Goal: Task Accomplishment & Management: Manage account settings

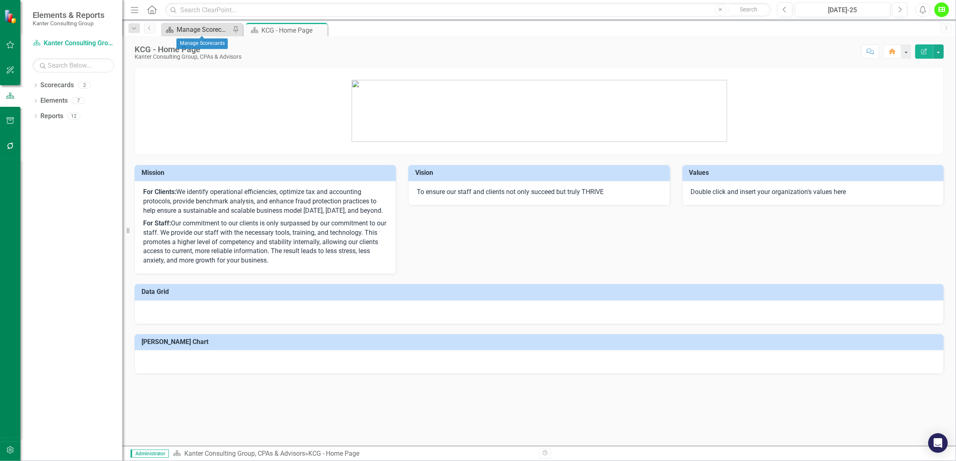
click at [198, 30] on div "Manage Scorecards" at bounding box center [204, 29] width 54 height 10
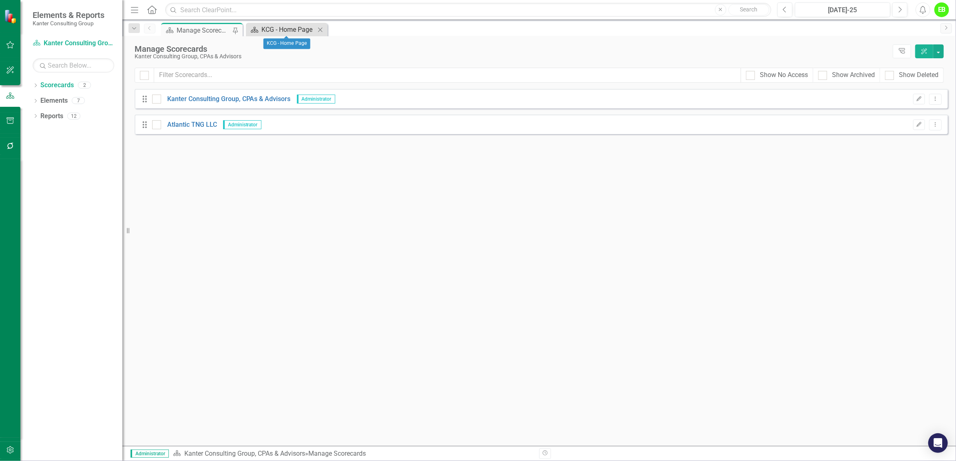
click at [300, 30] on div "KCG - Home Page" at bounding box center [288, 29] width 54 height 10
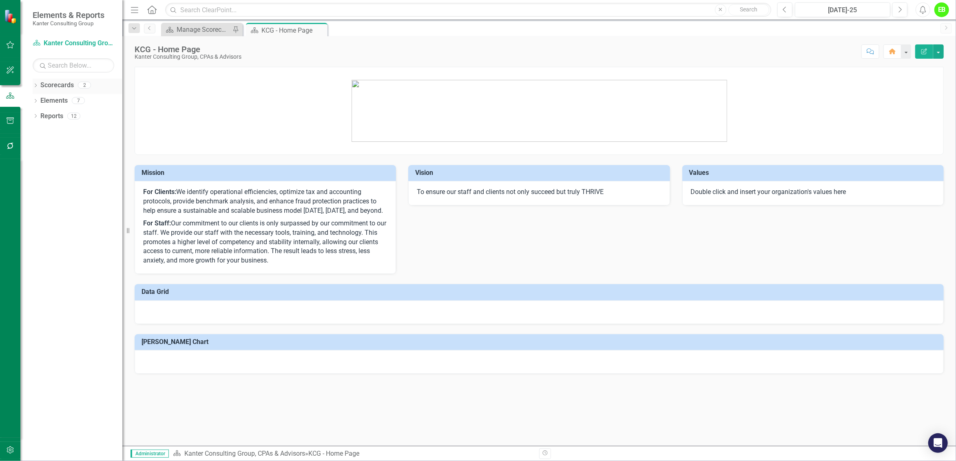
click at [37, 82] on div "Dropdown Scorecards 2" at bounding box center [78, 86] width 90 height 15
click at [39, 85] on div "Dropdown Scorecards 2" at bounding box center [78, 86] width 90 height 15
click at [40, 88] on link "Scorecards" at bounding box center [56, 85] width 33 height 9
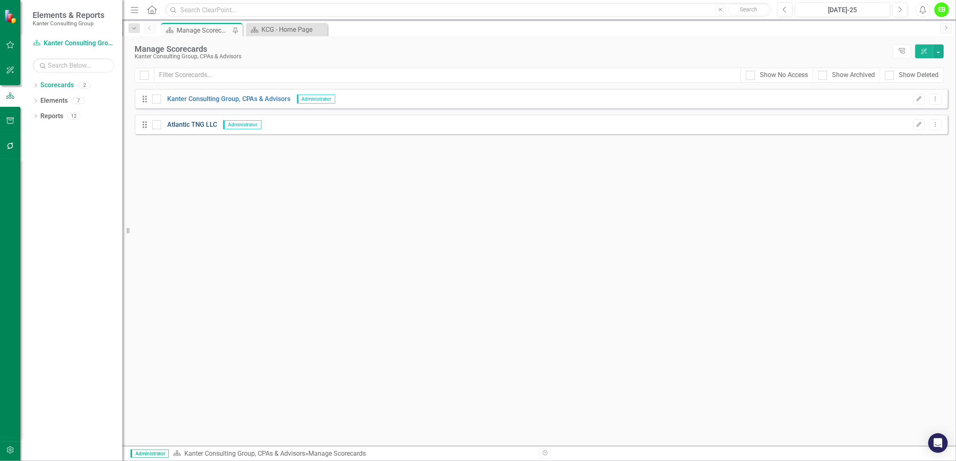
click at [179, 126] on link "Atlantic TNG LLC" at bounding box center [189, 124] width 56 height 9
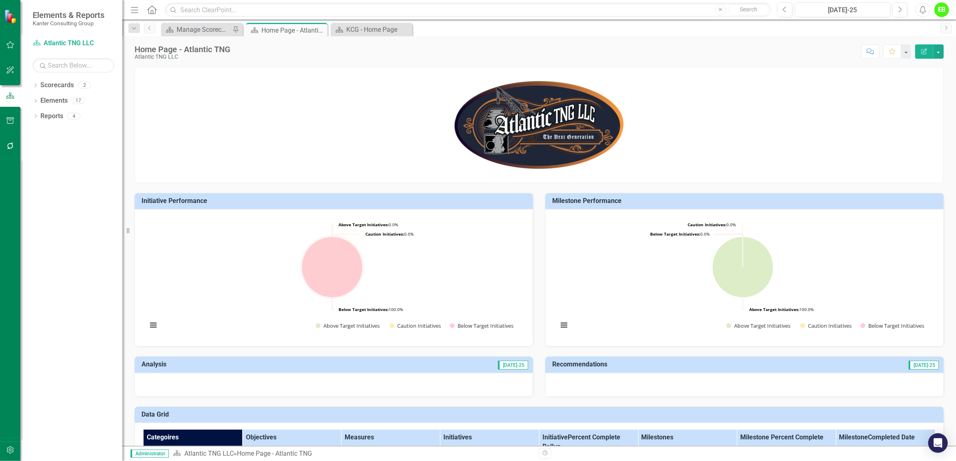
scroll to position [306, 0]
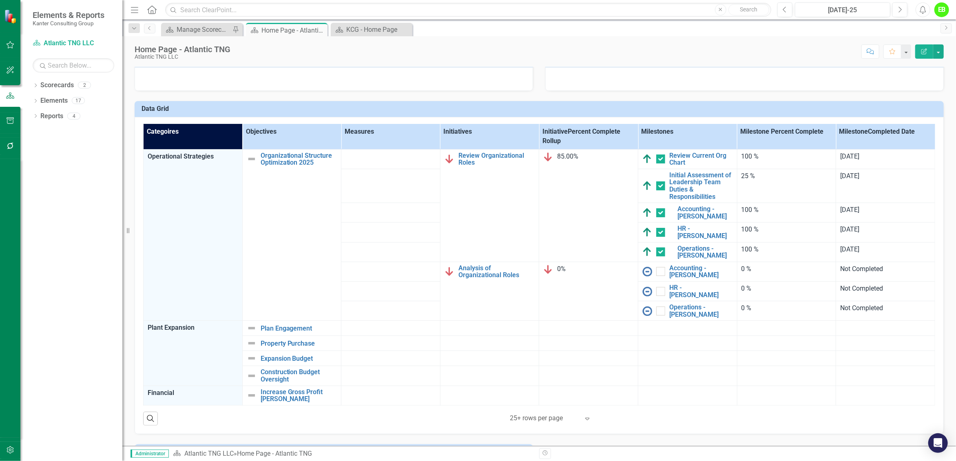
click at [167, 134] on th "Categoires" at bounding box center [193, 136] width 99 height 25
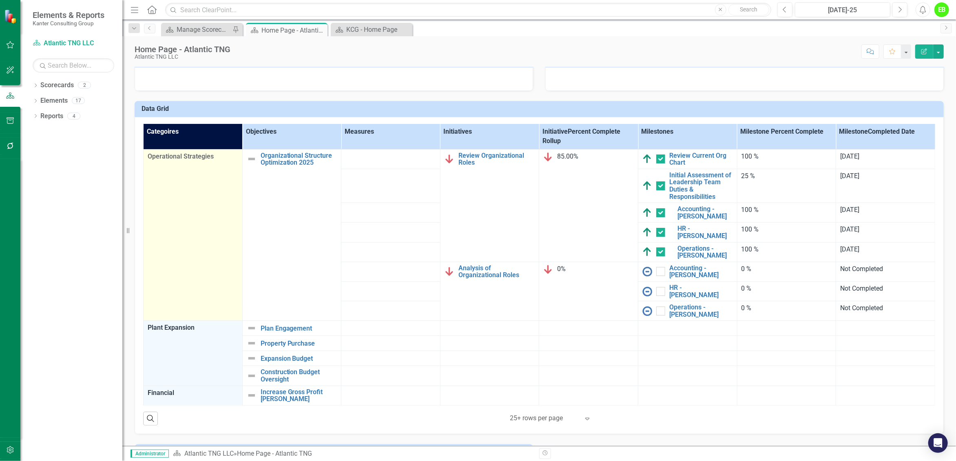
click at [182, 160] on span "Operational Strategies" at bounding box center [193, 156] width 91 height 9
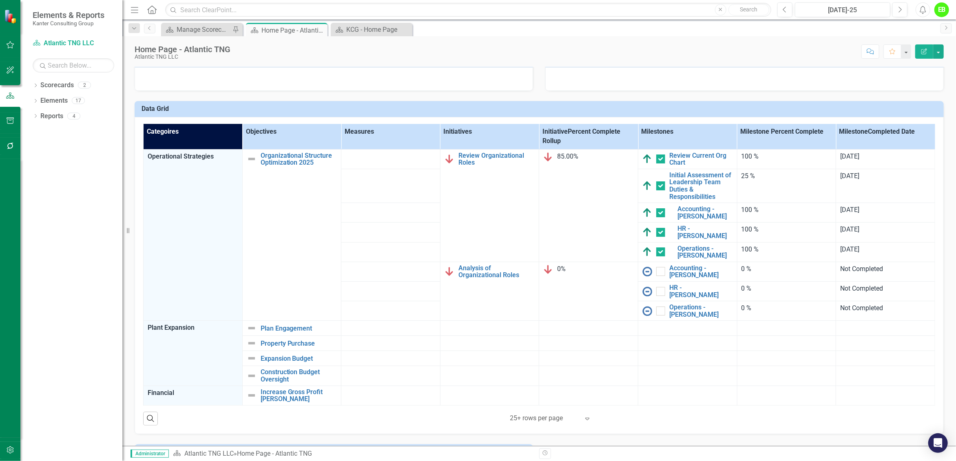
click at [256, 133] on th "Objectives" at bounding box center [291, 136] width 99 height 25
click at [256, 133] on th "Objectives Sort Ascending" at bounding box center [291, 136] width 99 height 25
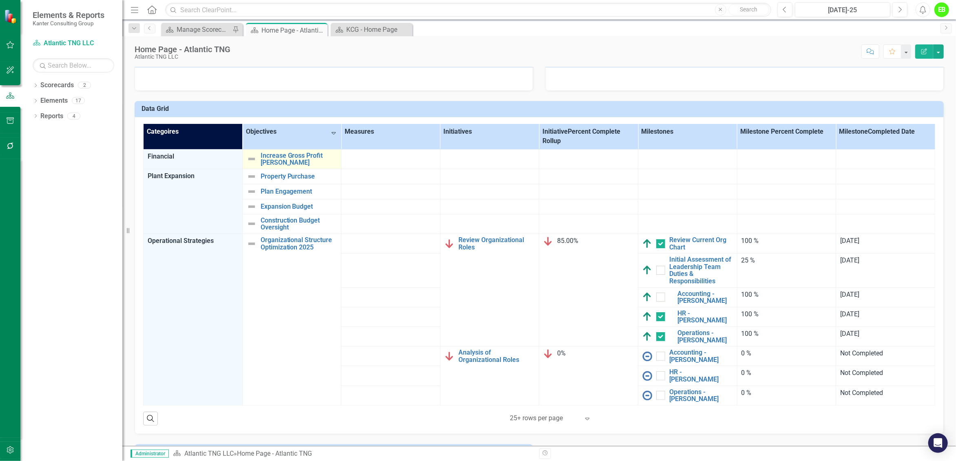
checkbox input "true"
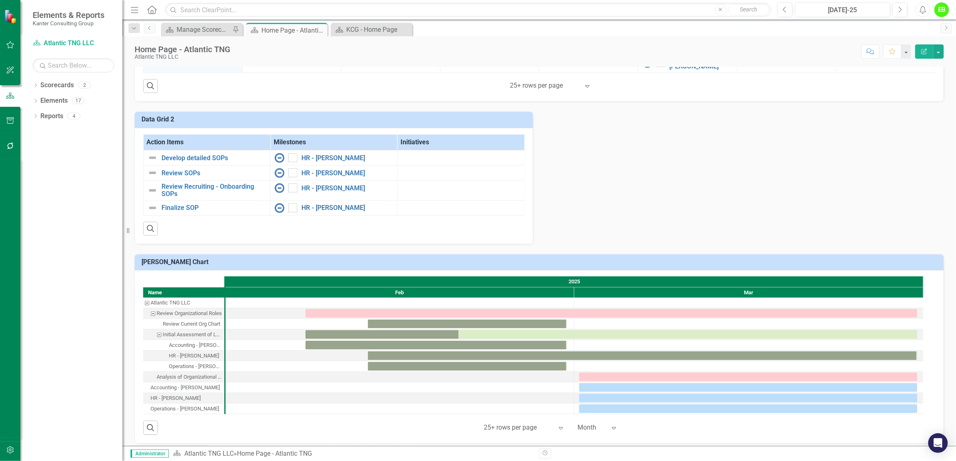
scroll to position [0, 0]
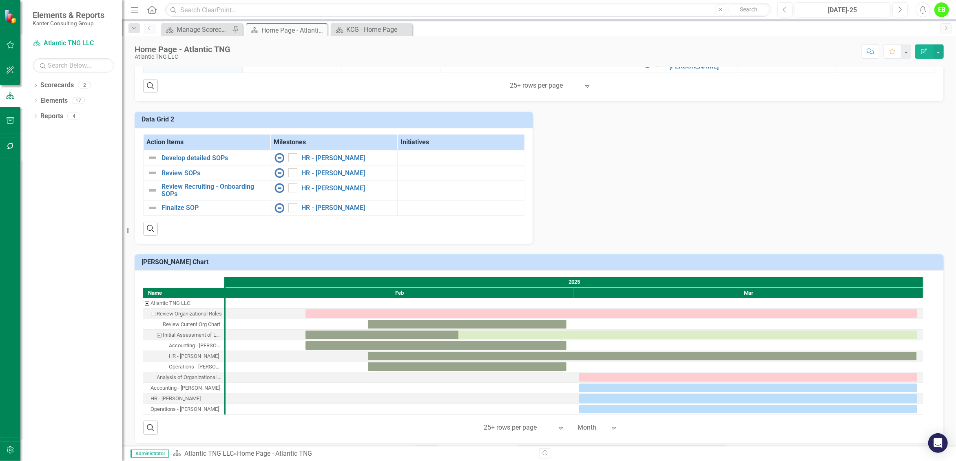
click at [612, 425] on icon "Expand" at bounding box center [614, 428] width 8 height 7
click at [612, 356] on div "6 Month" at bounding box center [605, 353] width 52 height 9
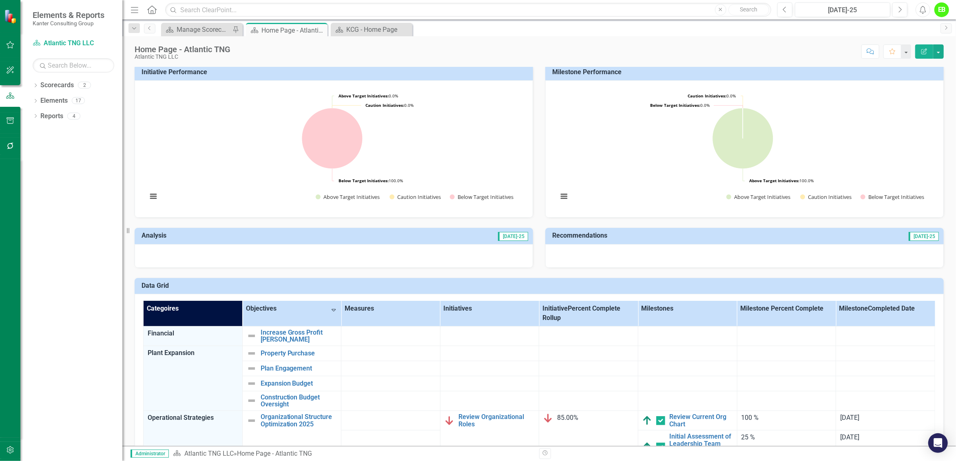
scroll to position [282, 0]
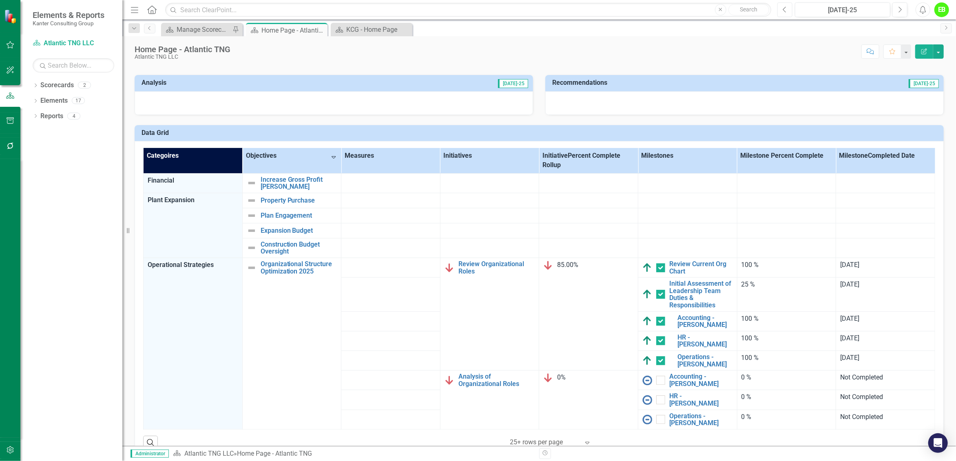
click at [786, 12] on icon "Previous" at bounding box center [784, 9] width 4 height 7
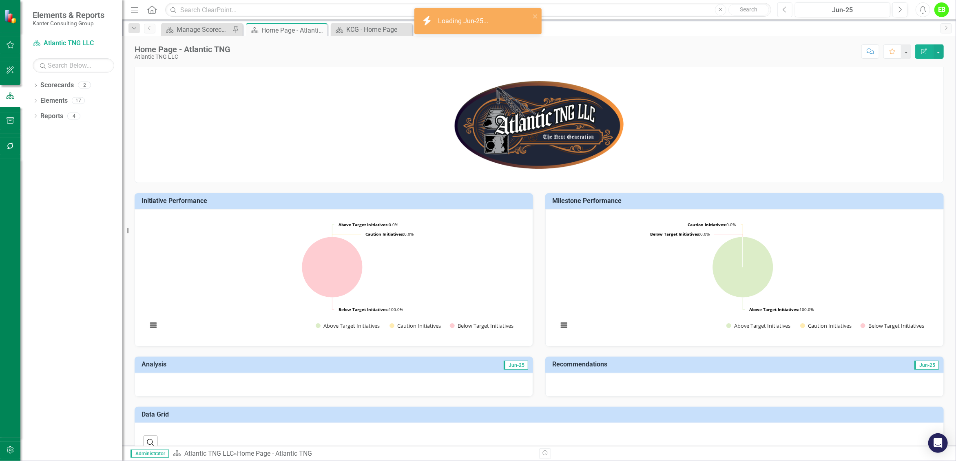
click at [786, 12] on icon "Previous" at bounding box center [784, 9] width 4 height 7
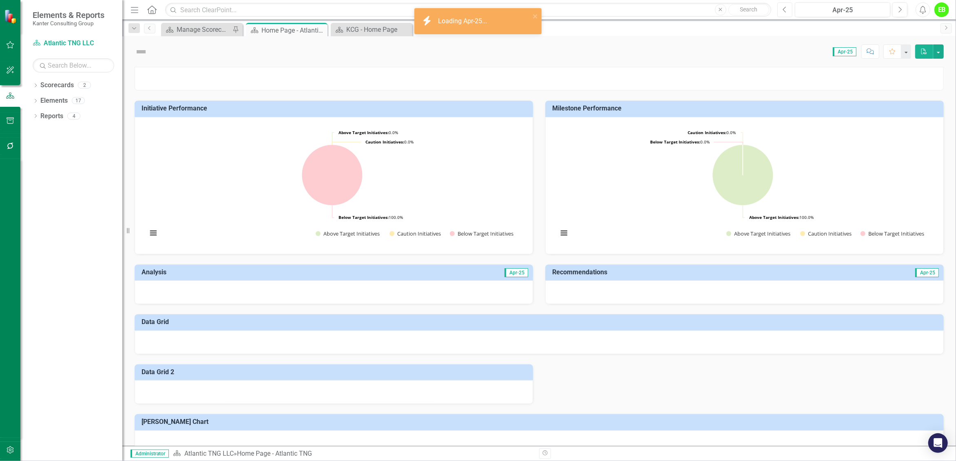
click at [786, 12] on icon "Previous" at bounding box center [784, 9] width 4 height 7
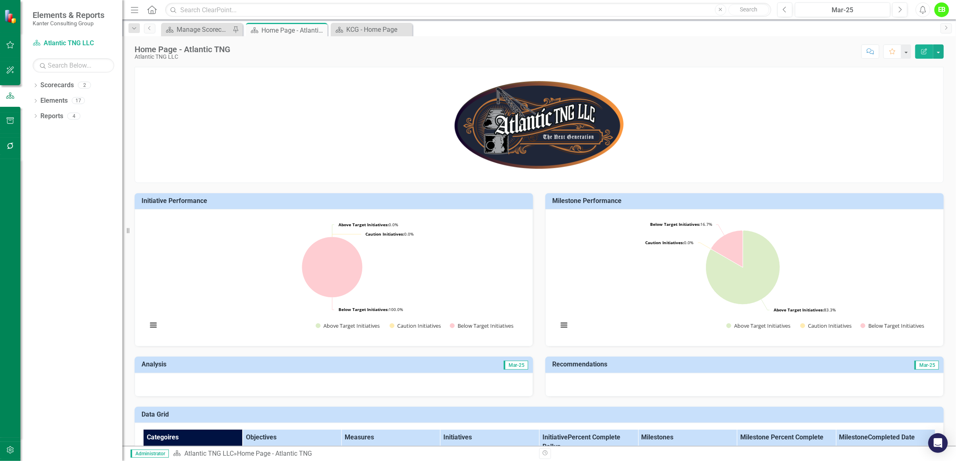
click at [941, 12] on div "EB" at bounding box center [941, 9] width 15 height 15
click at [910, 28] on link "User Edit Profile" at bounding box center [916, 25] width 64 height 15
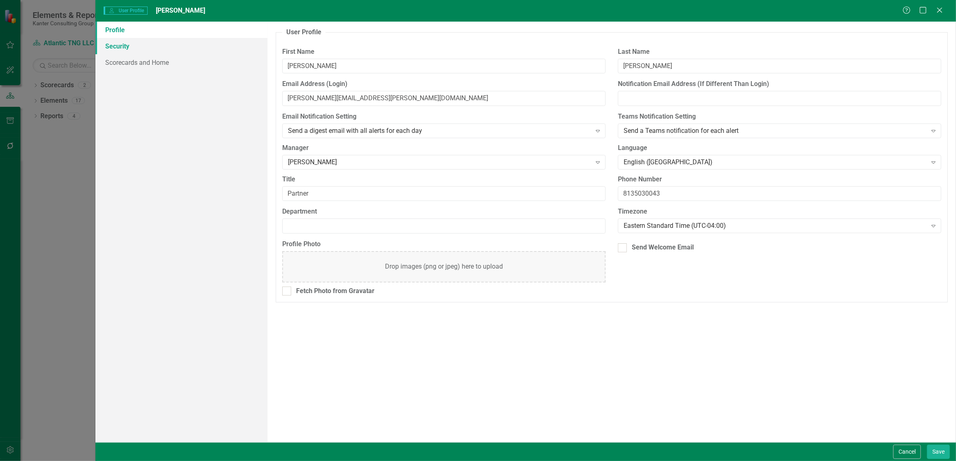
click at [127, 50] on link "Security" at bounding box center [181, 46] width 172 height 16
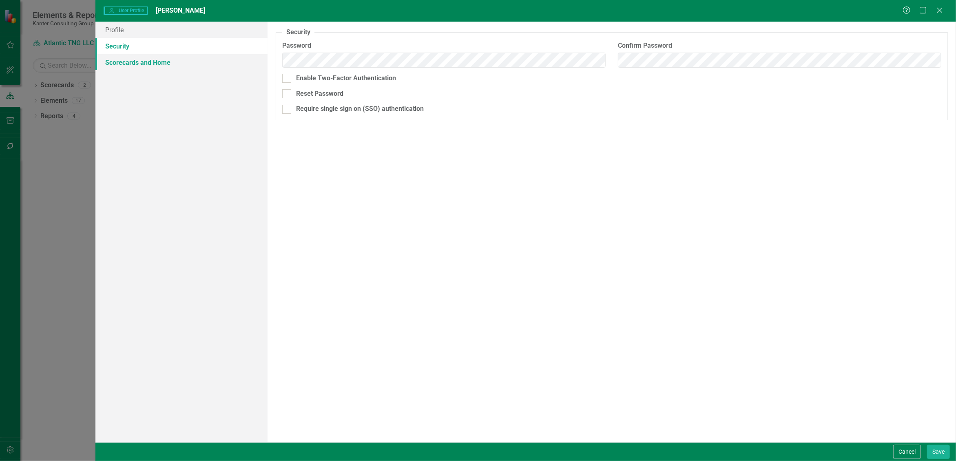
click at [127, 60] on link "Scorecards and Home" at bounding box center [181, 62] width 172 height 16
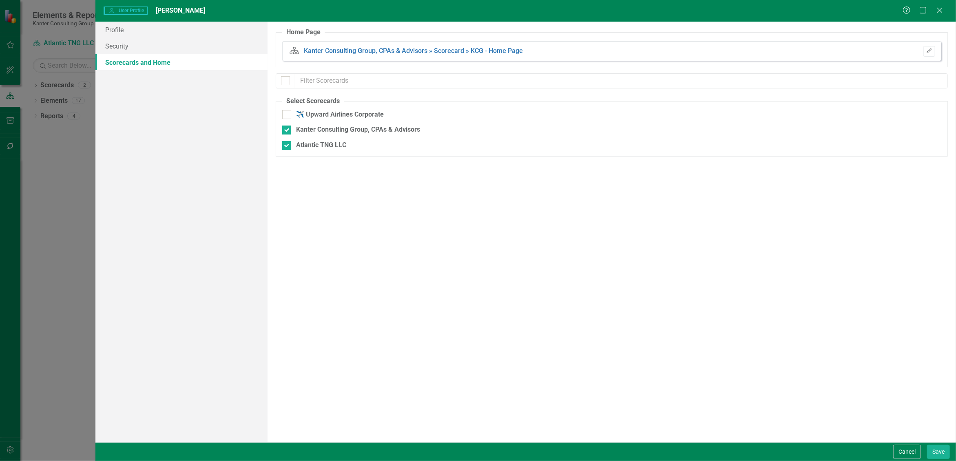
checkbox input "false"
click at [115, 31] on link "Profile" at bounding box center [181, 30] width 172 height 16
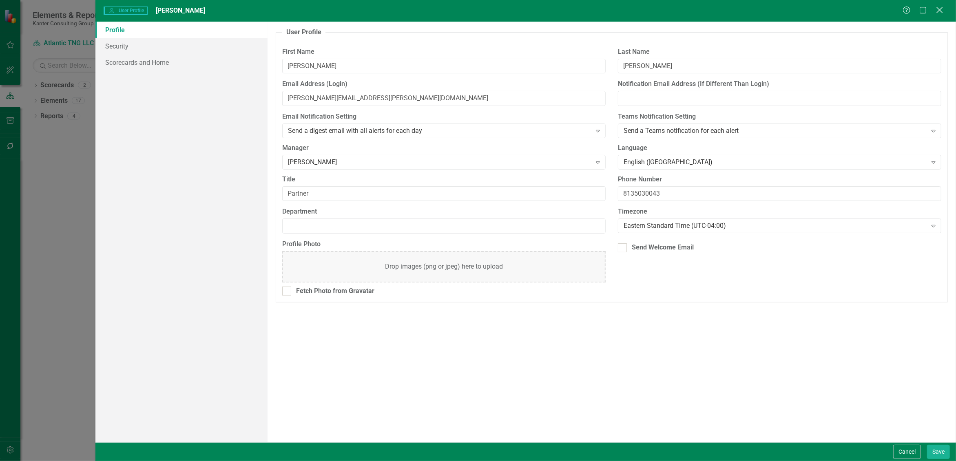
click at [941, 12] on icon at bounding box center [939, 10] width 6 height 6
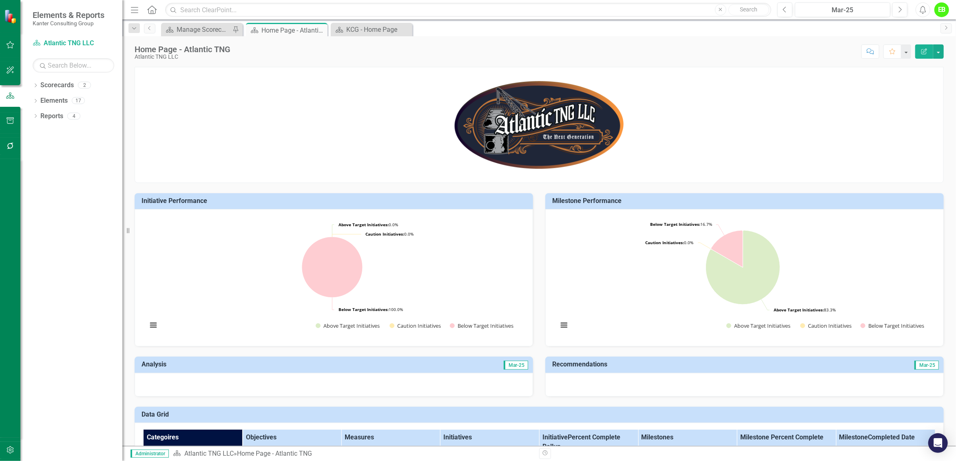
click at [944, 11] on div "EB" at bounding box center [941, 9] width 15 height 15
click at [925, 87] on link "Settings System Setup" at bounding box center [916, 86] width 64 height 15
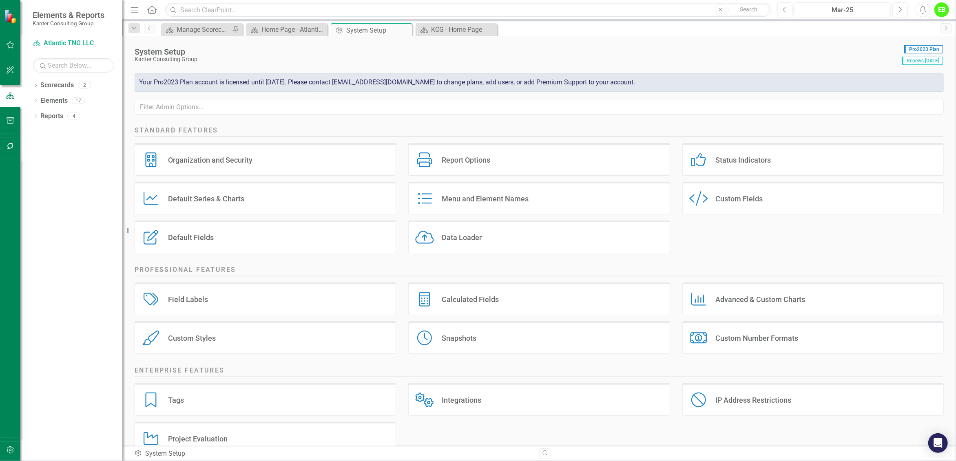
click at [225, 156] on div "Organization and Security" at bounding box center [210, 159] width 84 height 9
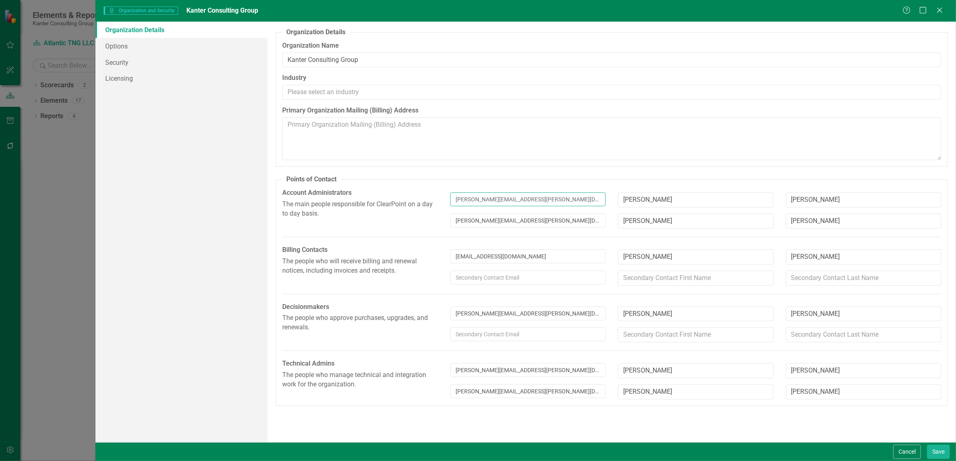
click at [557, 198] on input "[PERSON_NAME][EMAIL_ADDRESS][PERSON_NAME][DOMAIN_NAME]" at bounding box center [527, 199] width 155 height 14
type input "[PERSON_NAME][EMAIL_ADDRESS][PERSON_NAME][DOMAIN_NAME]"
click at [942, 11] on icon "Close" at bounding box center [939, 10] width 10 height 8
